Goal: Task Accomplishment & Management: Manage account settings

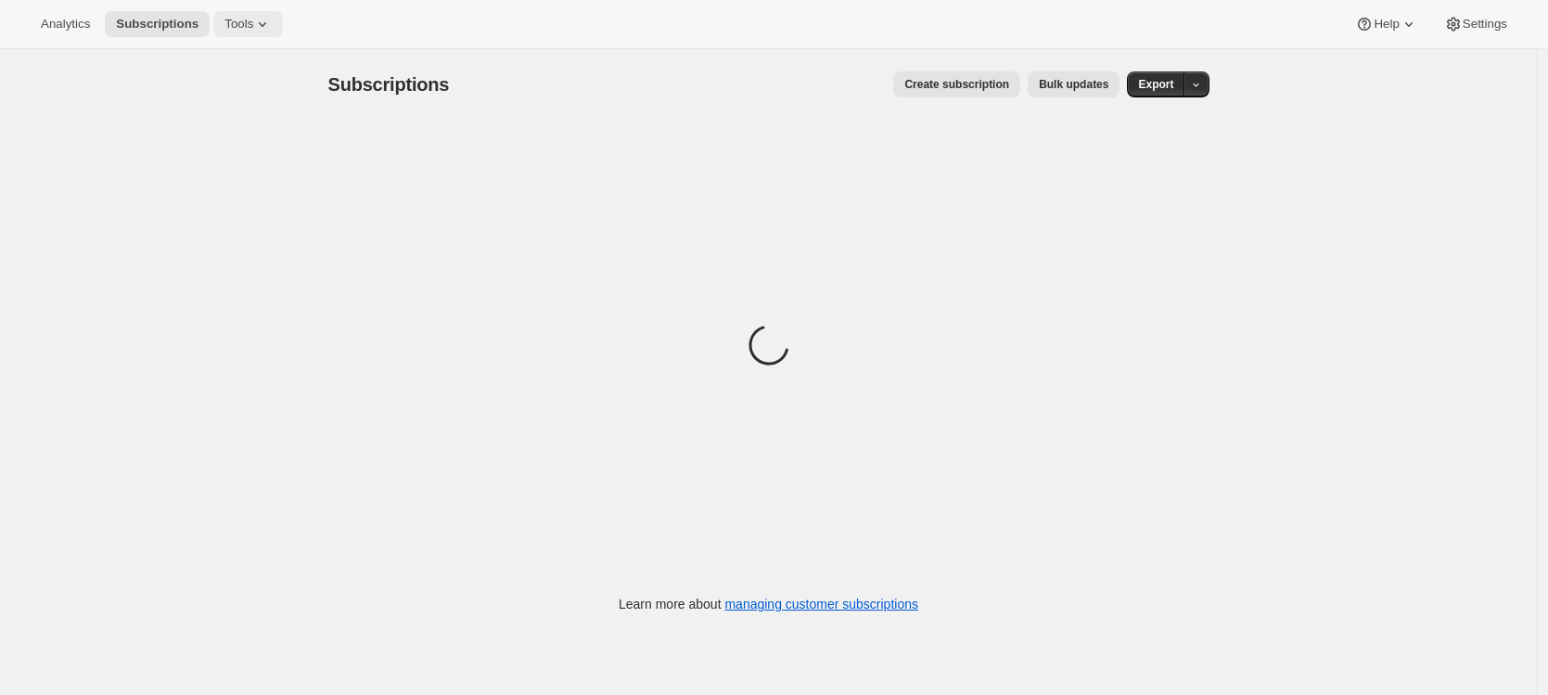
click at [238, 25] on span "Tools" at bounding box center [238, 24] width 29 height 15
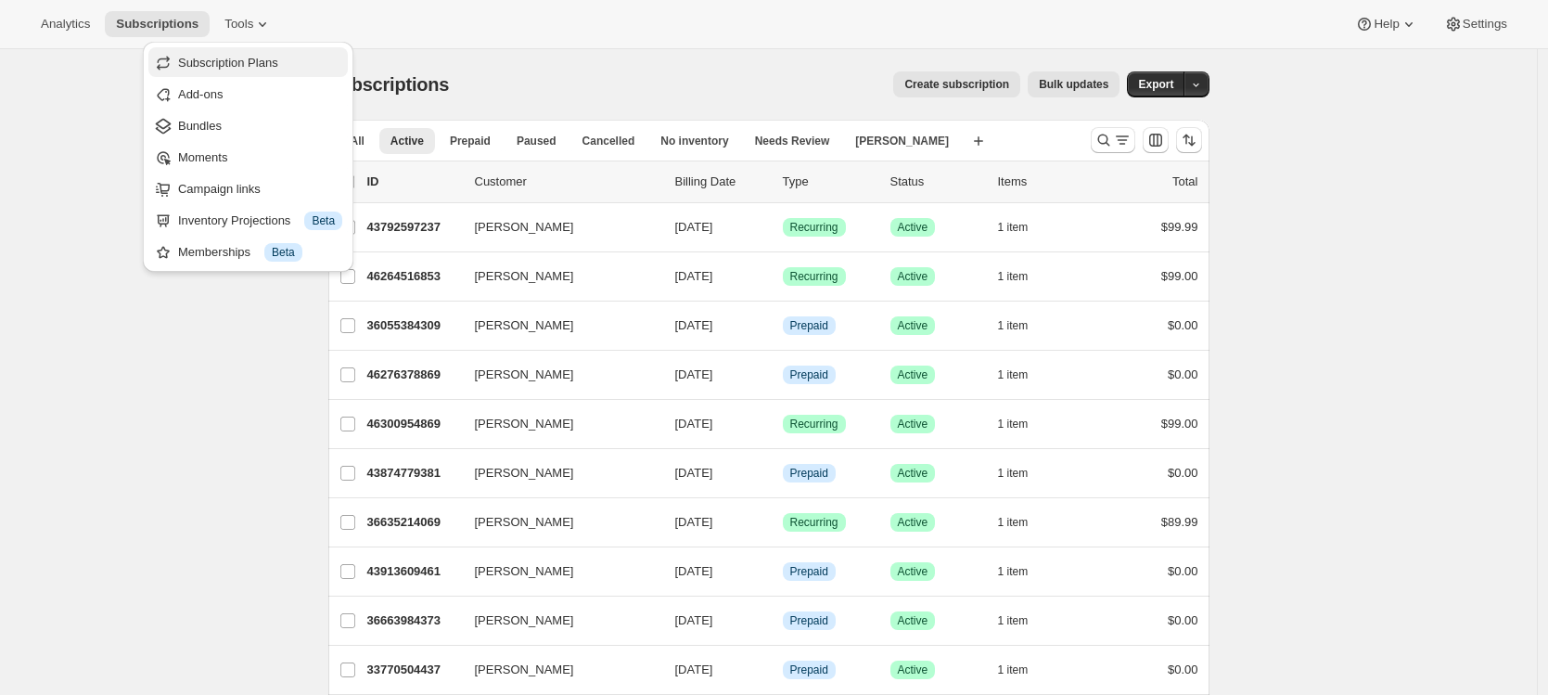
click at [237, 64] on span "Subscription Plans" at bounding box center [228, 63] width 100 height 14
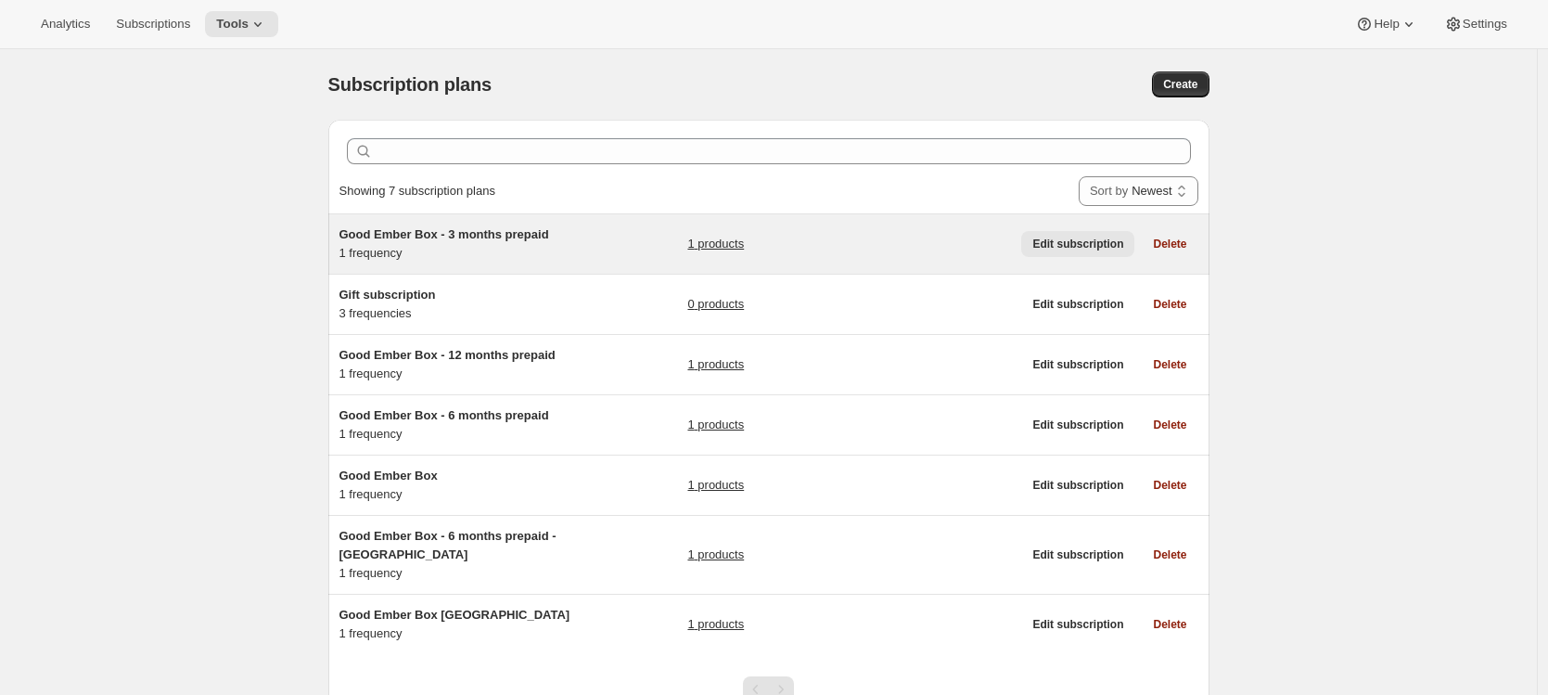
click at [1094, 245] on span "Edit subscription" at bounding box center [1077, 244] width 91 height 15
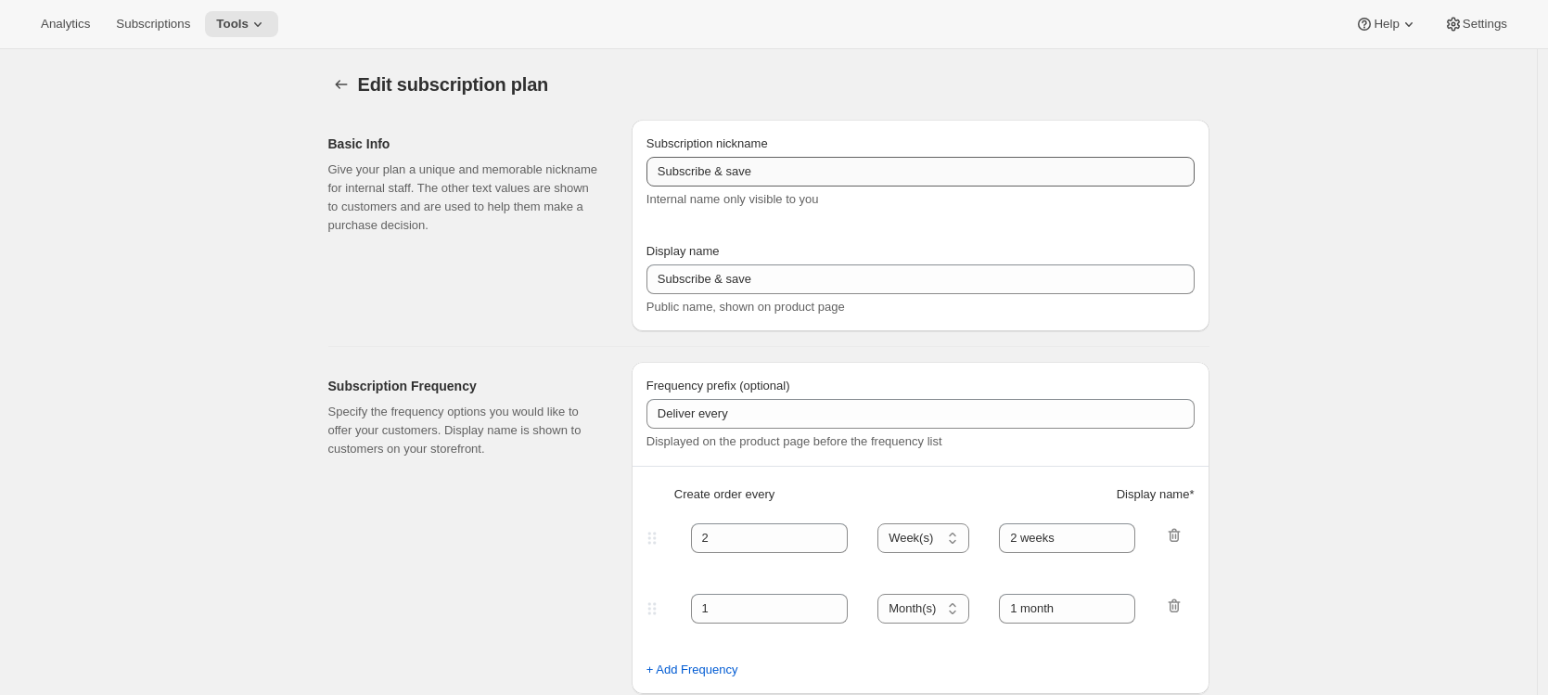
type input "Good Ember Box - 3 months prepaid"
select select "ENABLED"
select select "MONTH"
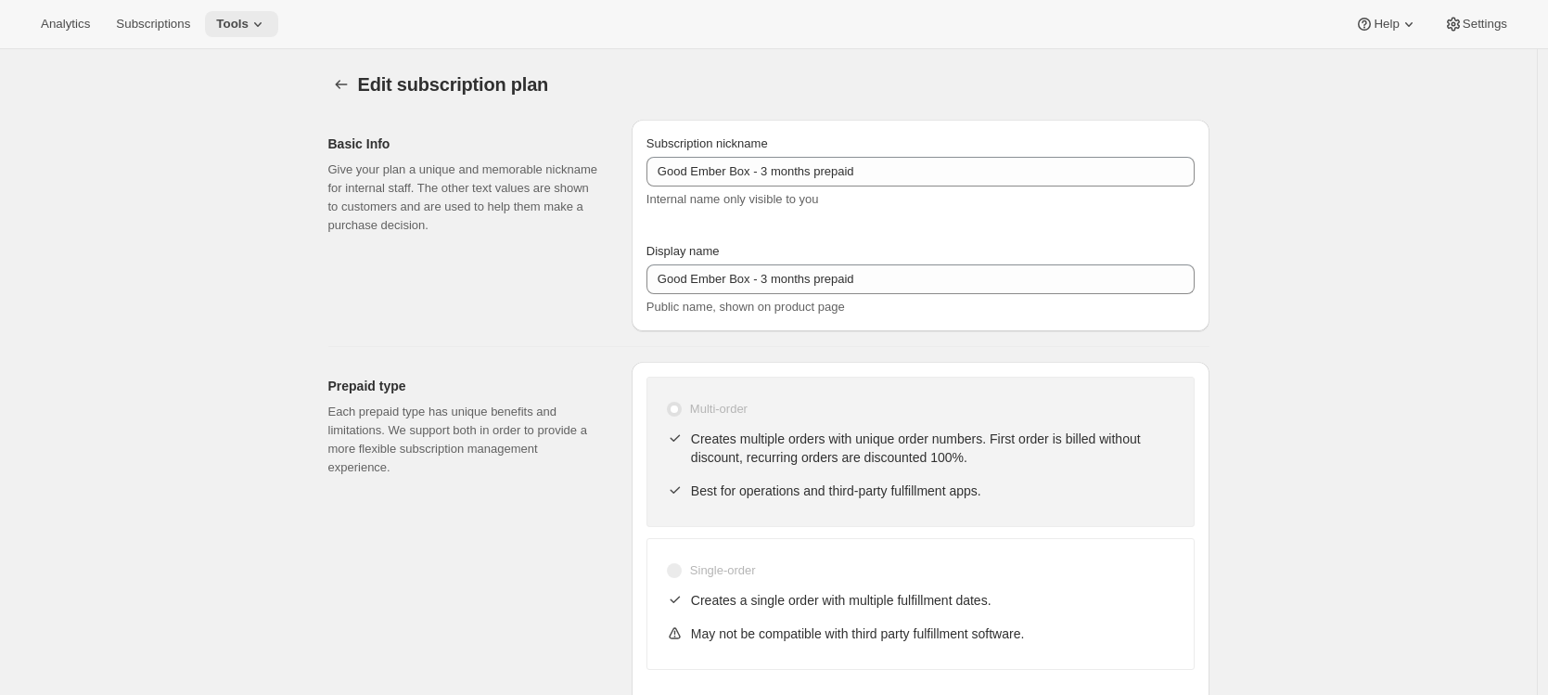
click at [254, 13] on button "Tools" at bounding box center [241, 24] width 73 height 26
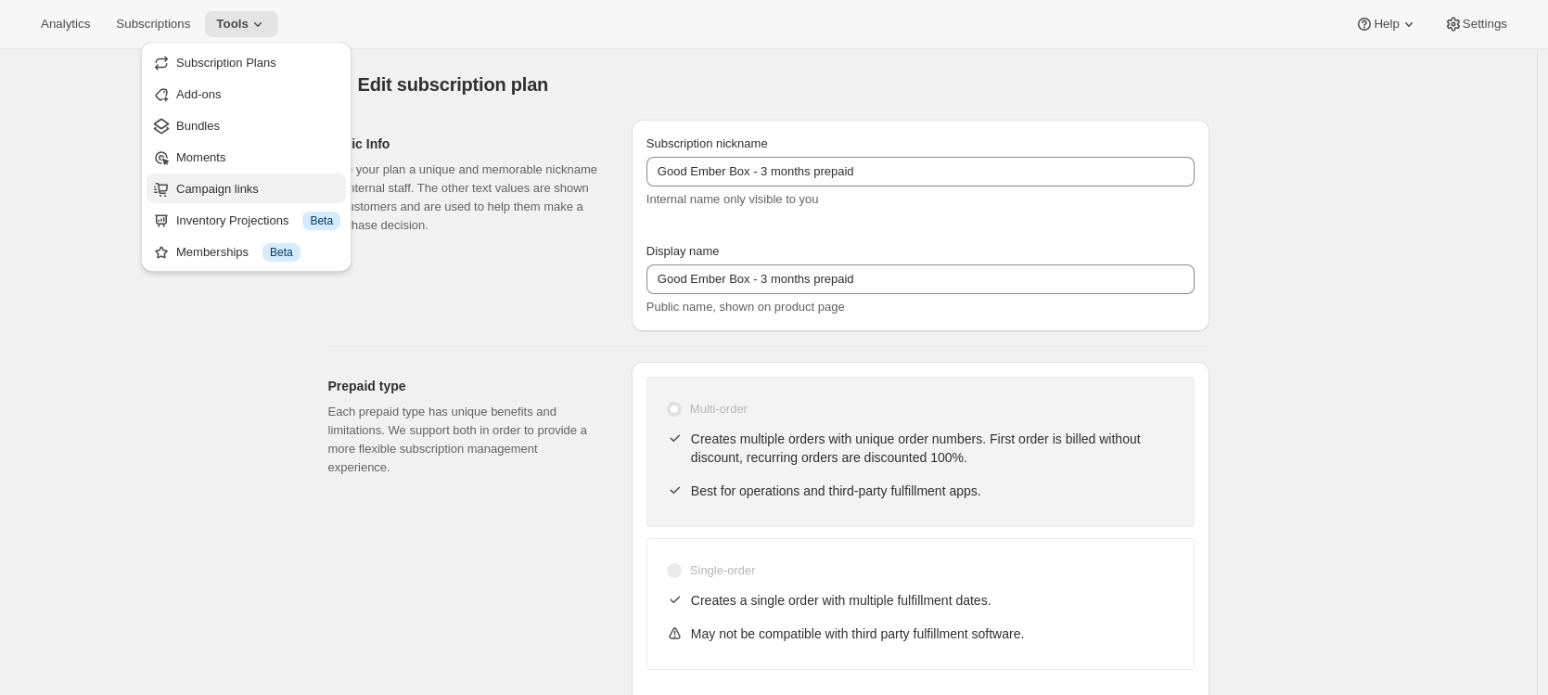
click at [227, 191] on span "Campaign links" at bounding box center [217, 189] width 83 height 14
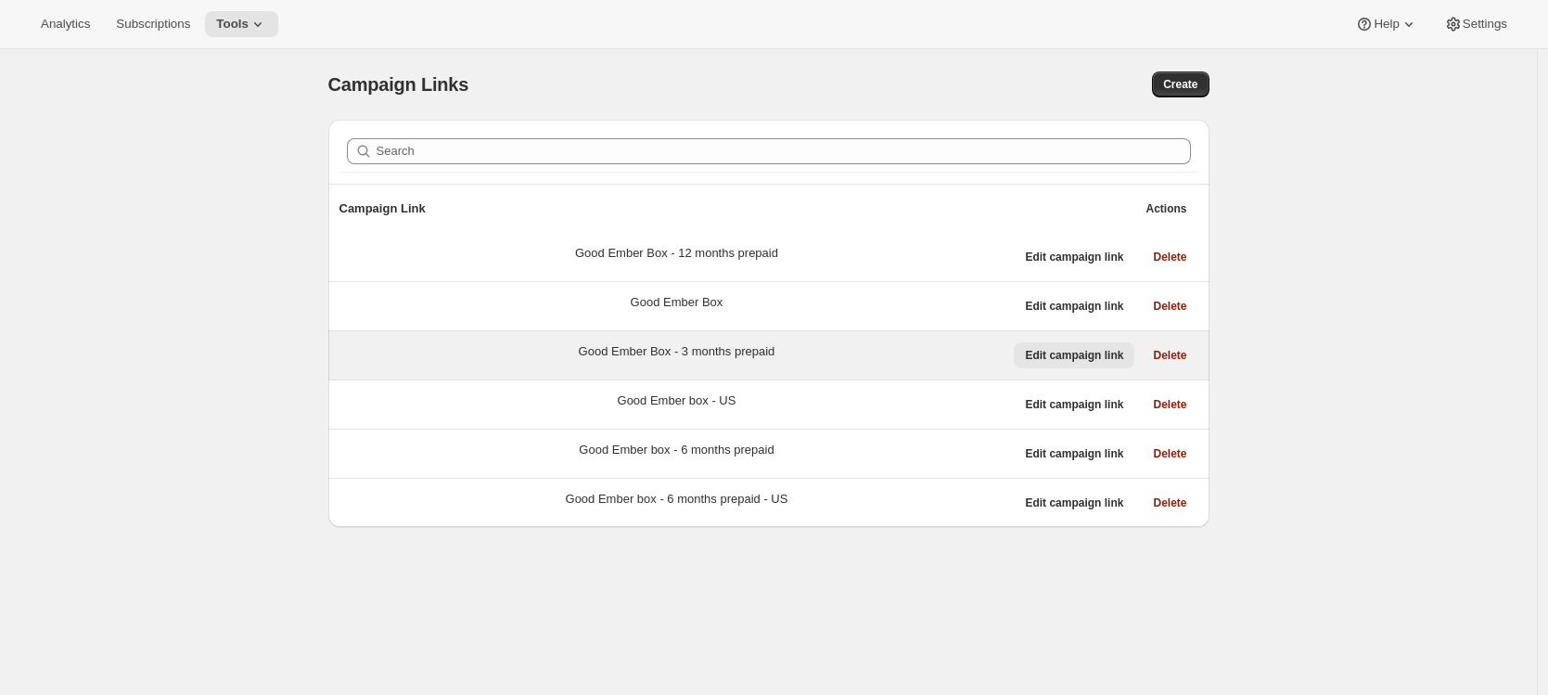
click at [1100, 352] on span "Edit campaign link" at bounding box center [1074, 355] width 98 height 15
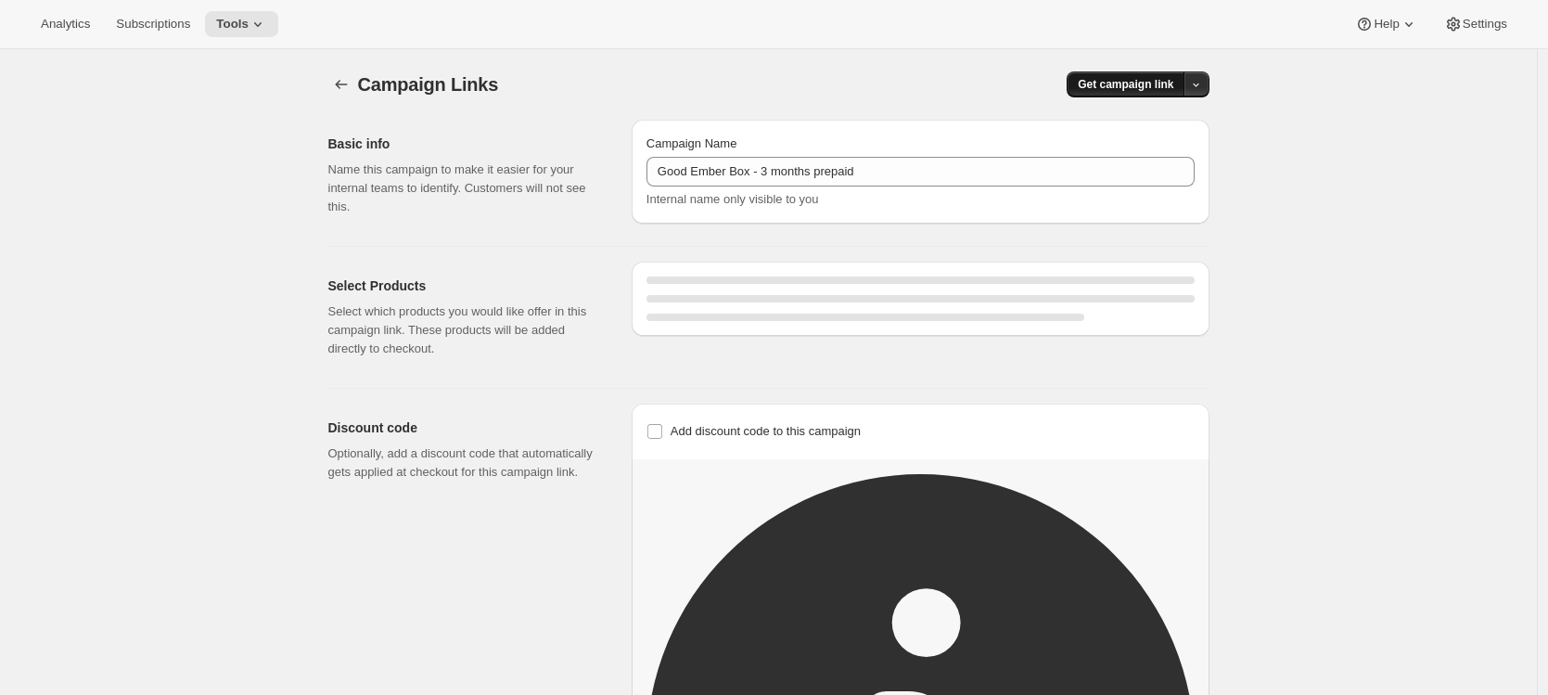
select select "gid://shopify/SellingPlan/4754112757"
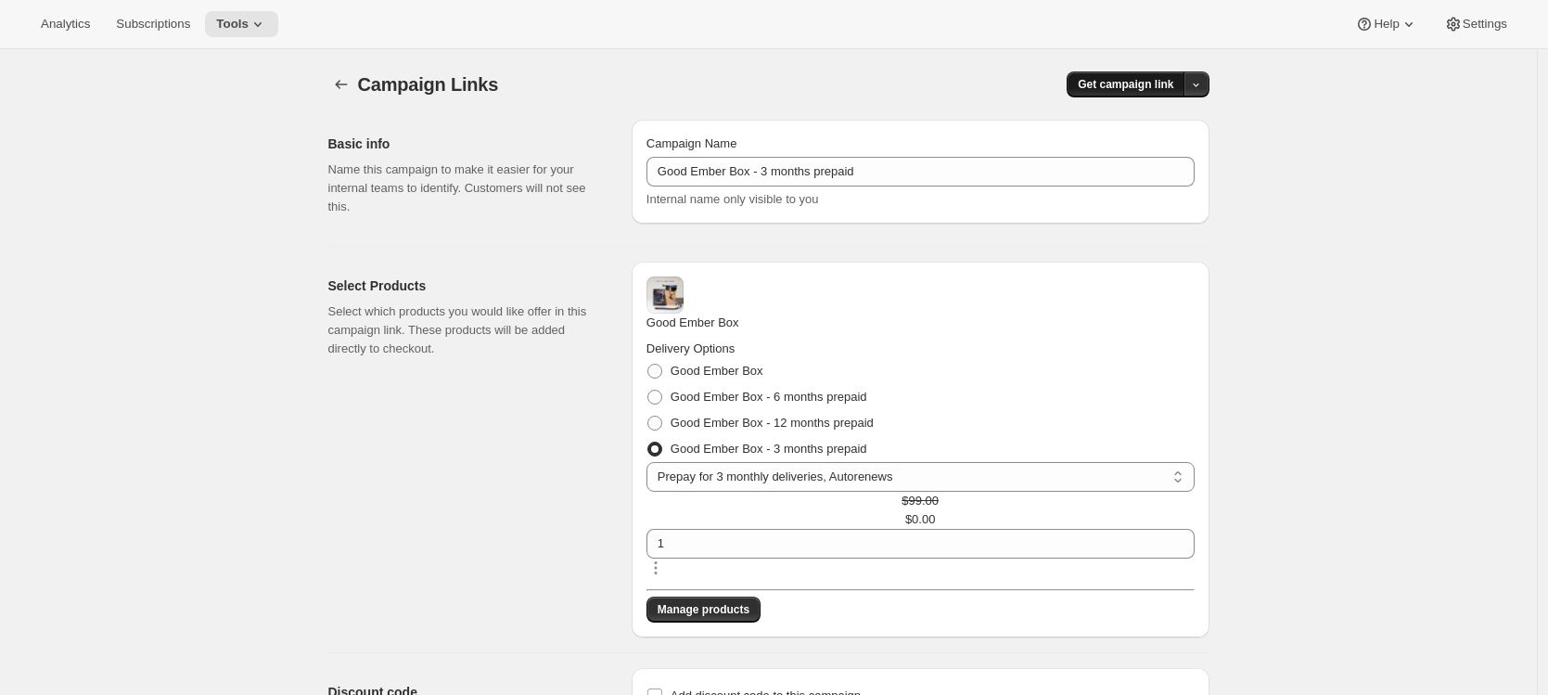
click at [1136, 83] on span "Get campaign link" at bounding box center [1126, 84] width 96 height 15
click at [1161, 129] on span "Copy Link" at bounding box center [1176, 123] width 54 height 14
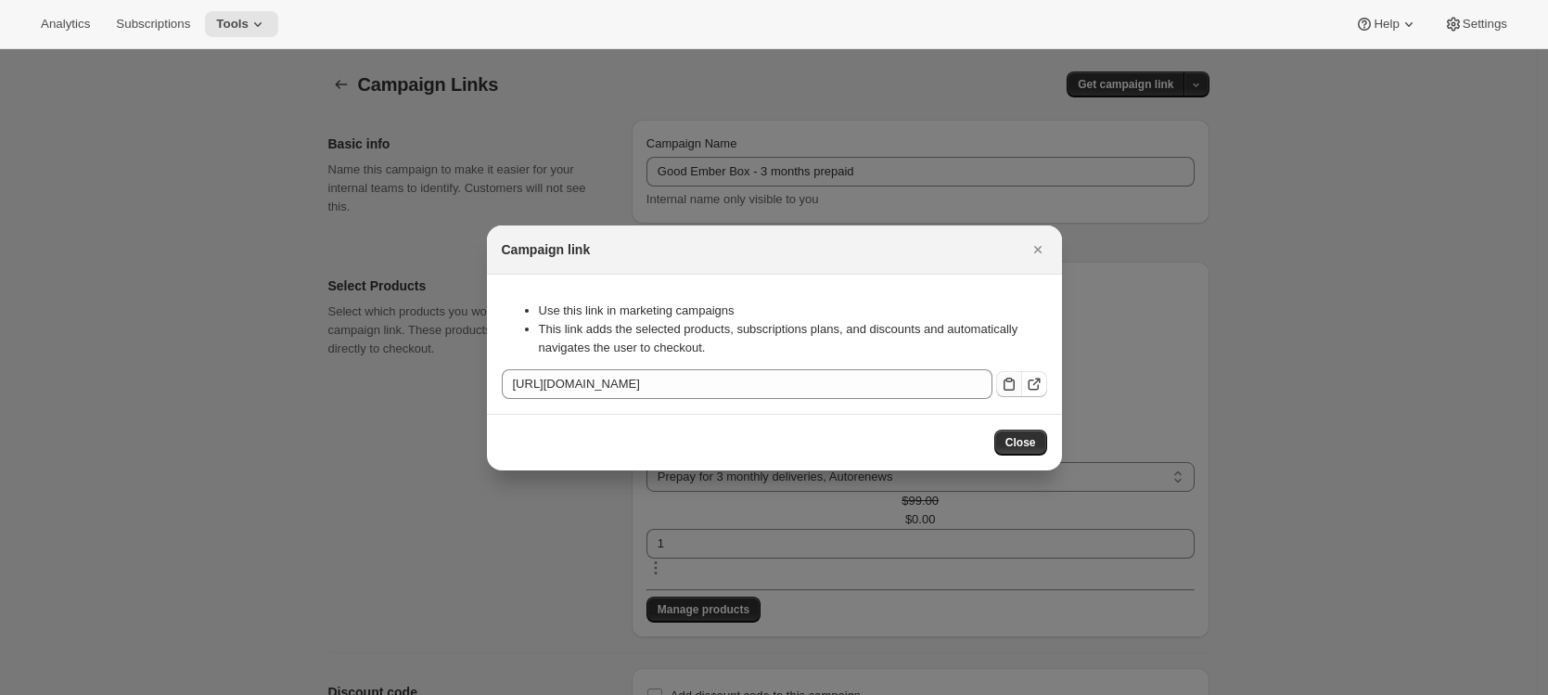
click at [1000, 375] on icon ":rcl:" at bounding box center [1009, 384] width 19 height 19
